Goal: Task Accomplishment & Management: Manage account settings

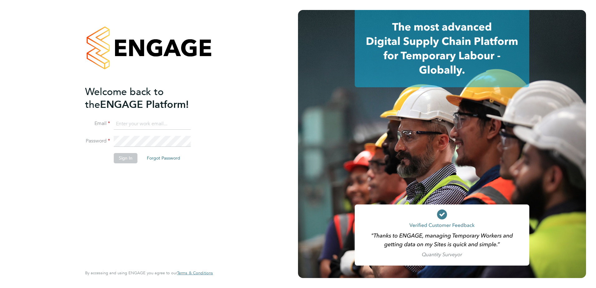
type input "mark.doyle@vistry.co.uk"
click at [126, 158] on button "Sign In" at bounding box center [126, 158] width 24 height 10
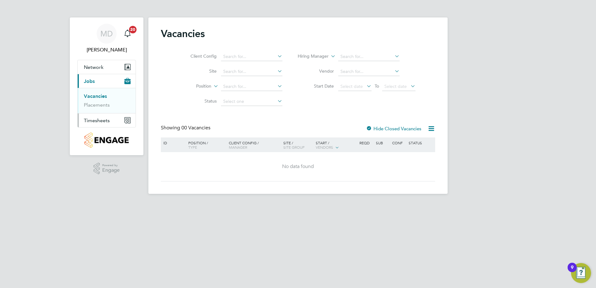
click at [95, 120] on span "Timesheets" at bounding box center [97, 120] width 26 height 6
click at [97, 110] on link "Timesheets" at bounding box center [97, 110] width 26 height 6
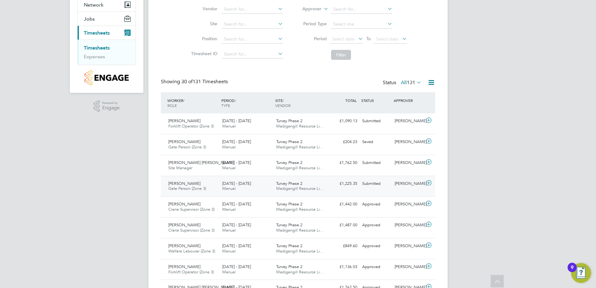
click at [185, 184] on span "Anthimos Tooley" at bounding box center [184, 183] width 32 height 5
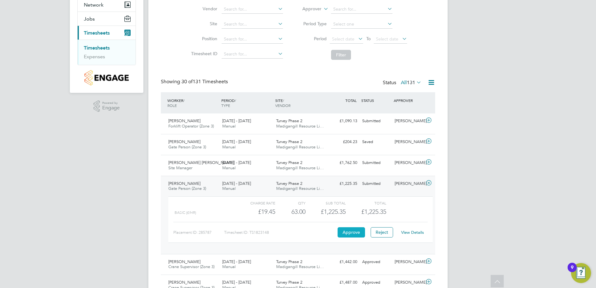
click at [356, 231] on button "Approve" at bounding box center [350, 232] width 27 height 10
click at [185, 165] on span "Site Manager" at bounding box center [180, 167] width 24 height 5
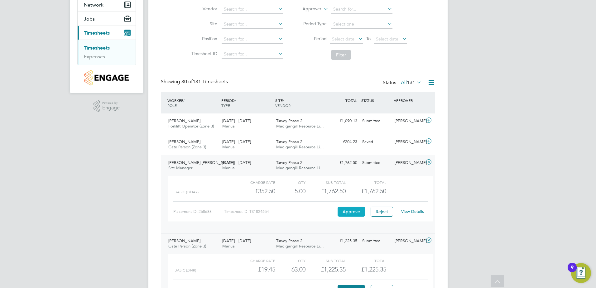
click at [350, 209] on button "Approve" at bounding box center [350, 212] width 27 height 10
click at [188, 121] on span "[PERSON_NAME]" at bounding box center [184, 120] width 32 height 5
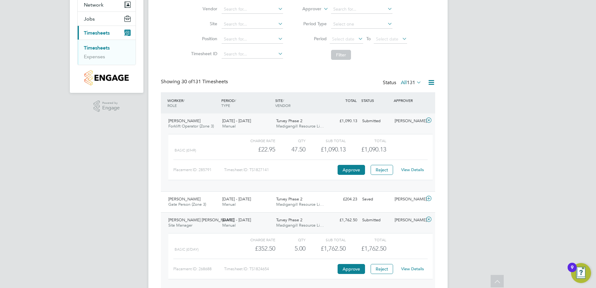
click at [413, 168] on link "View Details" at bounding box center [412, 169] width 23 height 5
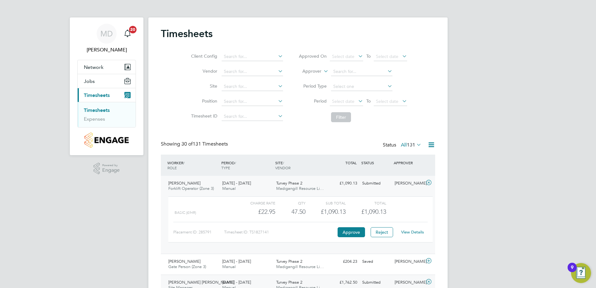
click at [97, 107] on ul "Timesheets Expenses" at bounding box center [107, 114] width 58 height 25
click at [168, 41] on div "Timesheets" at bounding box center [298, 36] width 274 height 19
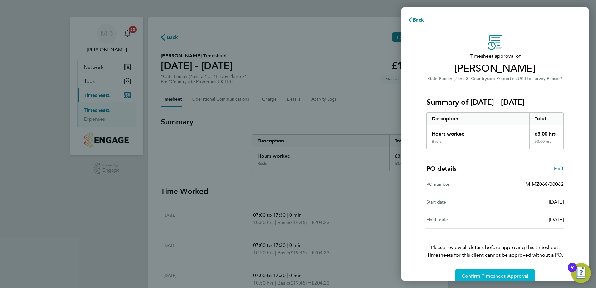
click at [481, 275] on span "Confirm Timesheet Approval" at bounding box center [494, 276] width 67 height 6
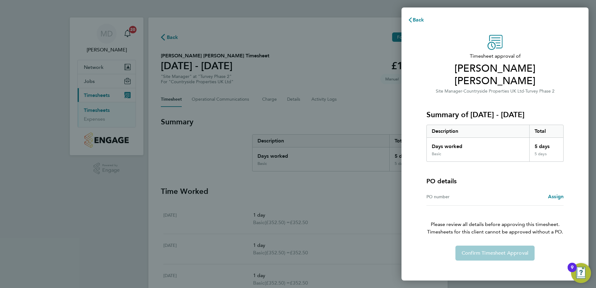
click at [461, 193] on div "PO number" at bounding box center [460, 196] width 69 height 7
click at [428, 193] on div "PO number" at bounding box center [460, 196] width 69 height 7
click at [471, 138] on div "Days worked" at bounding box center [478, 145] width 102 height 14
drag, startPoint x: 555, startPoint y: 183, endPoint x: 546, endPoint y: 178, distance: 10.9
click at [555, 193] on span "Assign" at bounding box center [556, 196] width 16 height 6
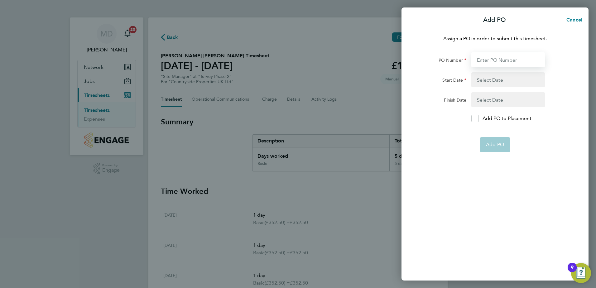
click at [503, 58] on input "PO Number" at bounding box center [508, 59] width 74 height 15
type input "MZ068"
type input "[DATE]"
click at [474, 118] on form "PO Number MZ068 Start Date 16 Apr 25 Finish Date 31 Oct 25 Add PO to Placement …" at bounding box center [495, 102] width 152 height 100
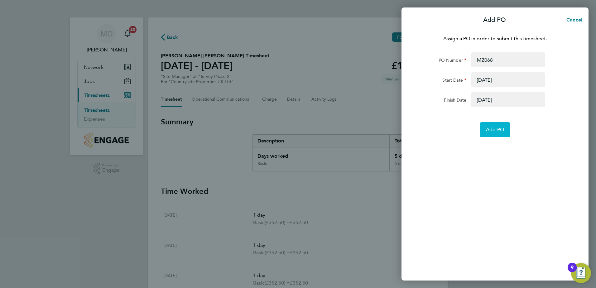
click at [494, 129] on span "Add PO" at bounding box center [495, 129] width 18 height 6
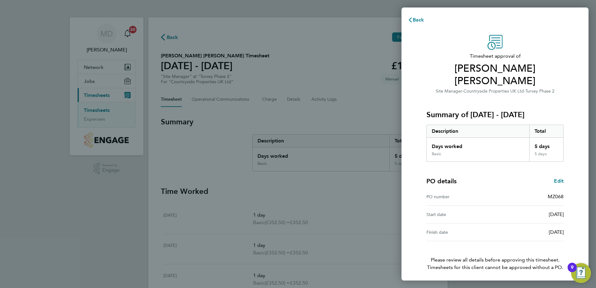
click at [486, 285] on span "Confirm Timesheet Approval" at bounding box center [494, 288] width 67 height 6
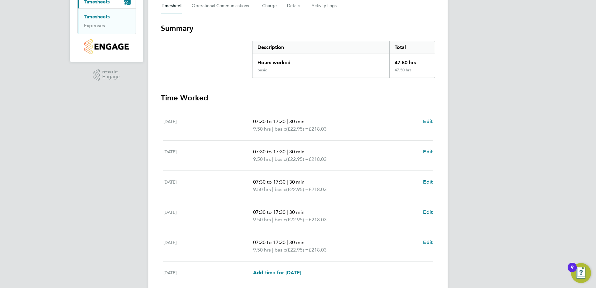
scroll to position [125, 0]
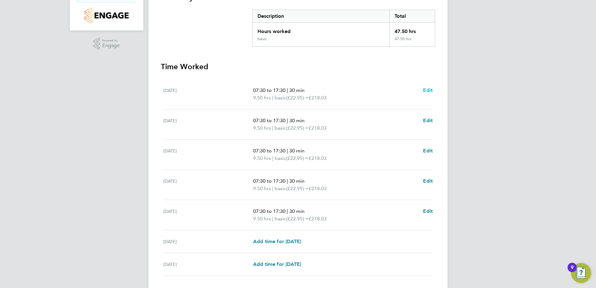
click at [426, 90] on span "Edit" at bounding box center [428, 90] width 10 height 6
select select "30"
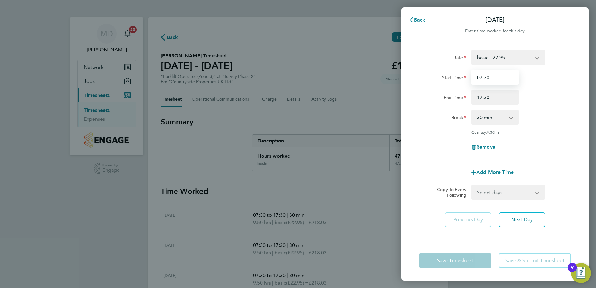
click at [481, 79] on input "07:30" at bounding box center [494, 77] width 47 height 15
click at [486, 78] on input "08:30" at bounding box center [494, 77] width 47 height 15
type input "08:00"
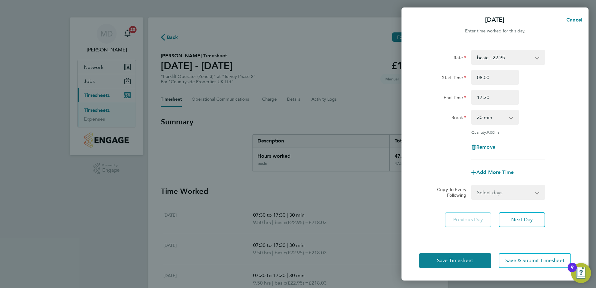
click at [547, 95] on div "End Time 17:30" at bounding box center [494, 97] width 157 height 15
click at [537, 192] on app-icon-cross-button at bounding box center [540, 192] width 7 height 14
click at [522, 218] on span "Next Day" at bounding box center [521, 220] width 21 height 6
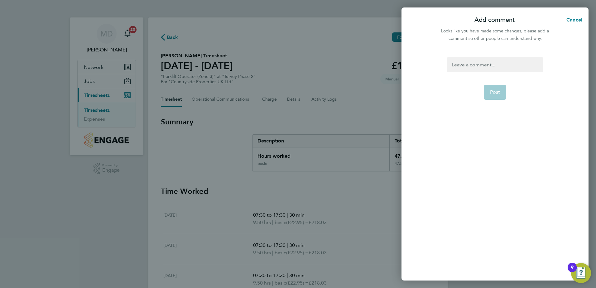
click at [507, 66] on div at bounding box center [494, 64] width 96 height 15
click at [511, 66] on div at bounding box center [494, 64] width 96 height 15
click at [495, 91] on span "Post" at bounding box center [495, 92] width 10 height 6
select select "30"
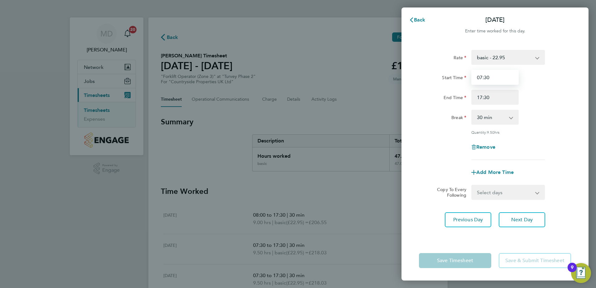
click at [486, 76] on input "07:30" at bounding box center [494, 77] width 47 height 15
click at [481, 77] on input "07:00" at bounding box center [494, 77] width 47 height 15
type input "08:00"
click at [548, 110] on div "Break 0 min 15 min 30 min 45 min 60 min 75 min 90 min" at bounding box center [494, 117] width 157 height 15
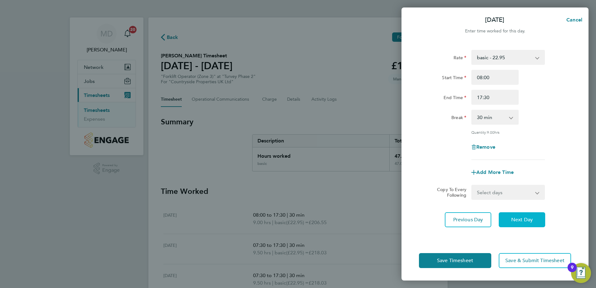
click at [525, 219] on span "Next Day" at bounding box center [521, 220] width 21 height 6
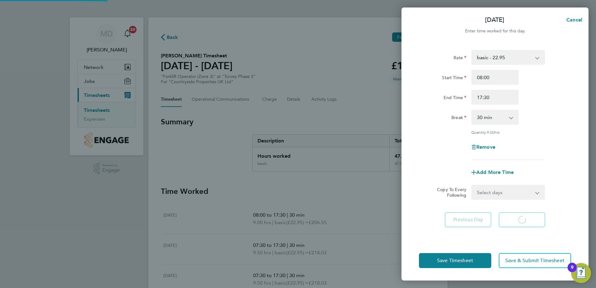
select select "30"
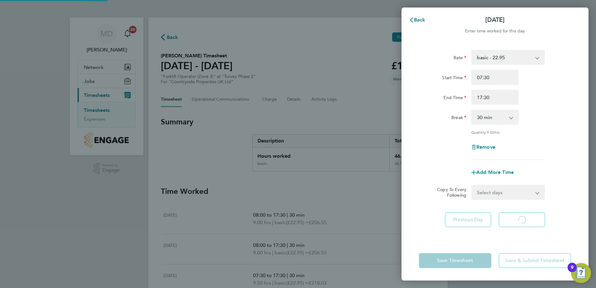
select select "30"
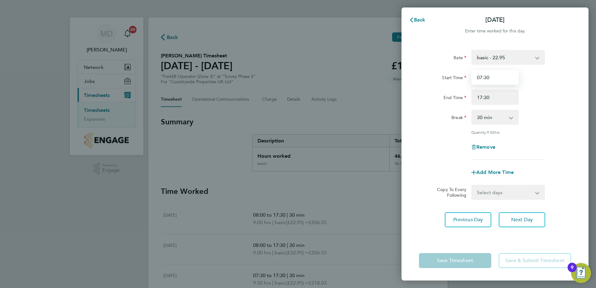
click at [482, 76] on input "07:30" at bounding box center [494, 77] width 47 height 15
type input "08:00"
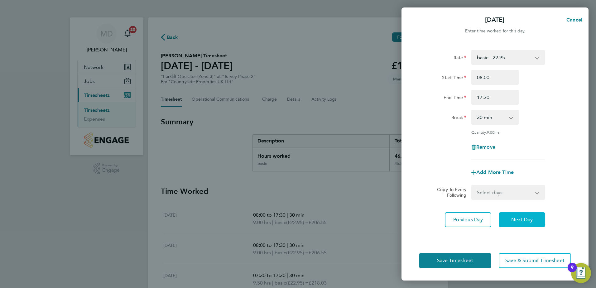
click at [518, 219] on span "Next Day" at bounding box center [521, 220] width 21 height 6
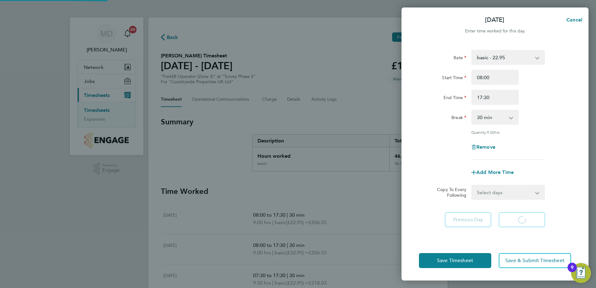
select select "30"
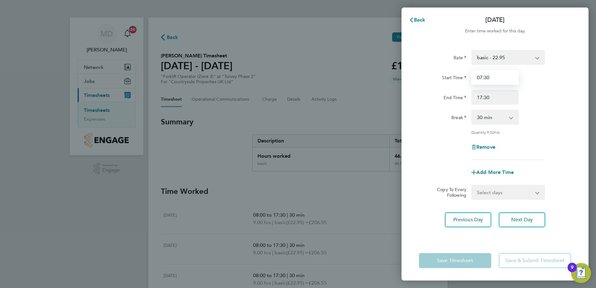
click at [481, 76] on input "07:30" at bounding box center [494, 77] width 47 height 15
click at [486, 77] on input "08:30" at bounding box center [494, 77] width 47 height 15
type input "08:00"
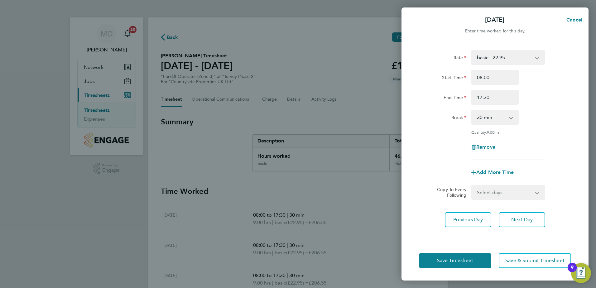
click at [548, 136] on div "Rate basic - 22.95 Start Time 08:00 End Time 17:30 Break 0 min 15 min 30 min 45…" at bounding box center [495, 105] width 152 height 110
click at [451, 258] on span "Save Timesheet" at bounding box center [455, 260] width 36 height 6
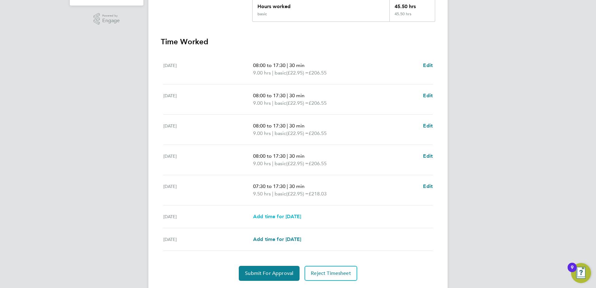
scroll to position [156, 0]
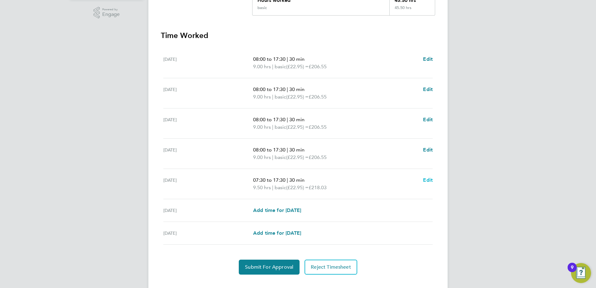
click at [427, 180] on span "Edit" at bounding box center [428, 180] width 10 height 6
select select "30"
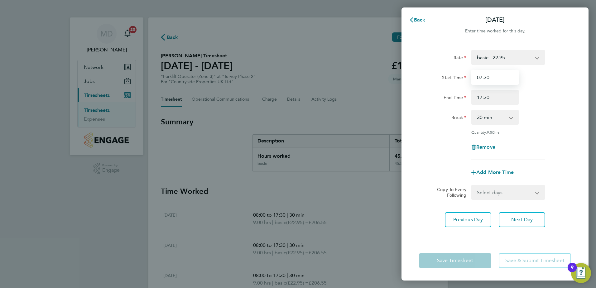
click at [482, 78] on input "07:30" at bounding box center [494, 77] width 47 height 15
type input "08:00"
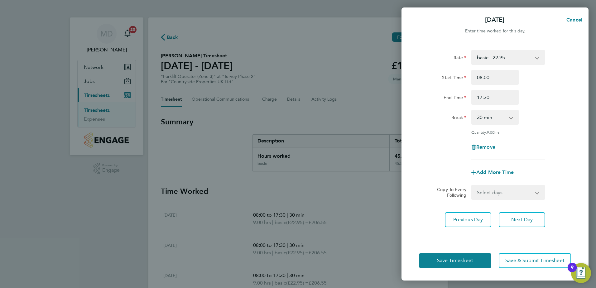
click at [566, 133] on div "Quantity: 9.00 hrs" at bounding box center [494, 132] width 157 height 5
click at [458, 260] on span "Save Timesheet" at bounding box center [455, 260] width 36 height 6
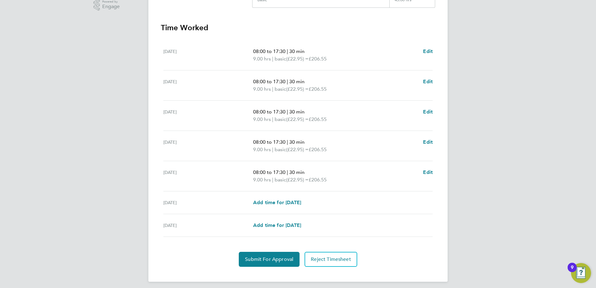
scroll to position [167, 0]
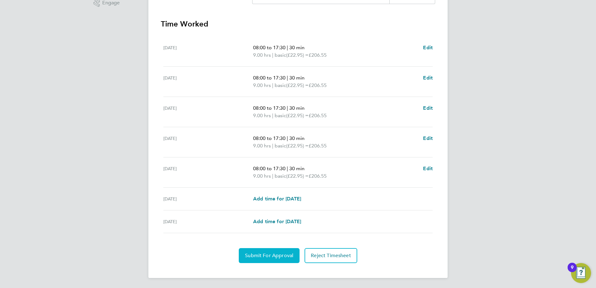
click at [267, 257] on span "Submit For Approval" at bounding box center [269, 255] width 48 height 6
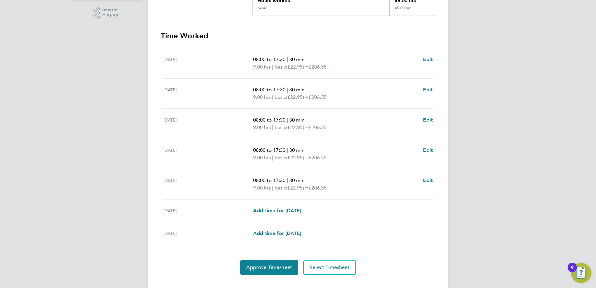
scroll to position [156, 0]
click at [253, 267] on span "Approve Timesheet" at bounding box center [269, 267] width 46 height 6
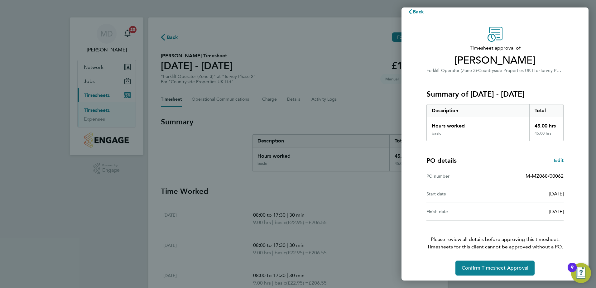
scroll to position [11, 0]
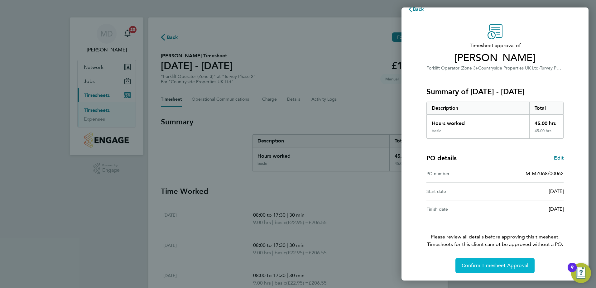
click at [494, 264] on span "Confirm Timesheet Approval" at bounding box center [494, 265] width 67 height 6
